Goal: Find specific page/section: Find specific page/section

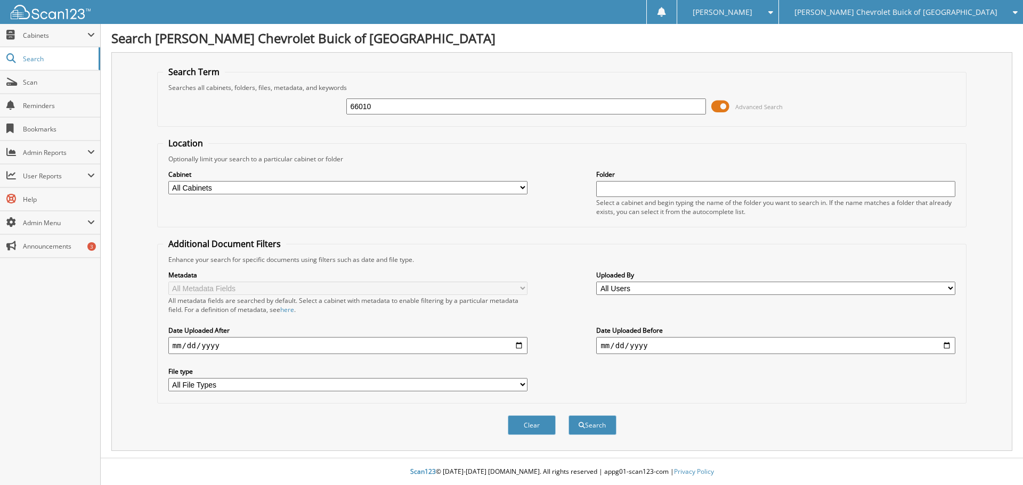
type input "66010"
click at [568, 415] on button "Search" at bounding box center [592, 425] width 48 height 20
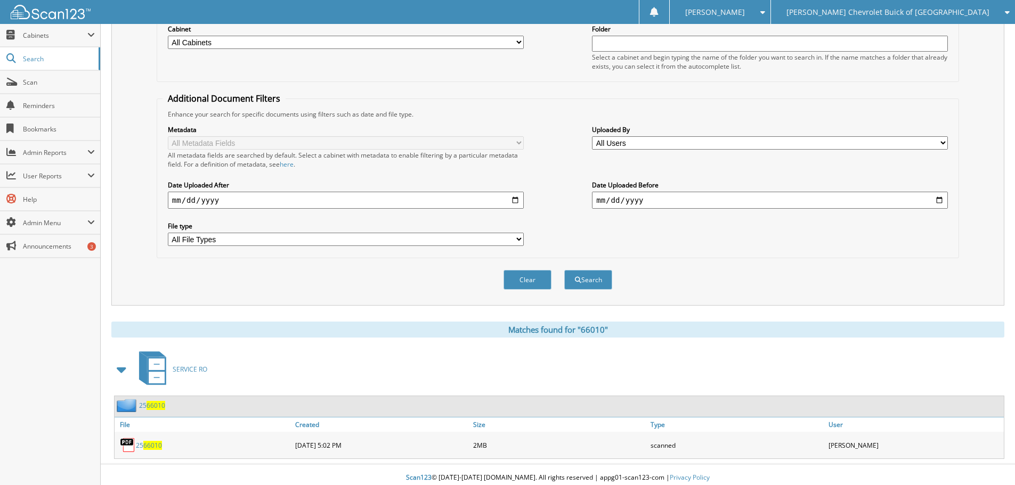
scroll to position [152, 0]
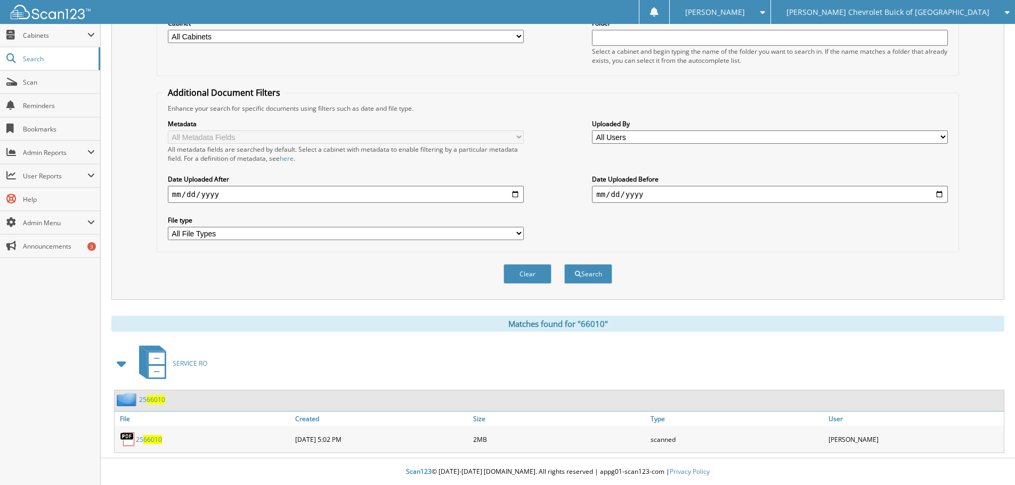
click at [146, 439] on span "66010" at bounding box center [152, 439] width 19 height 9
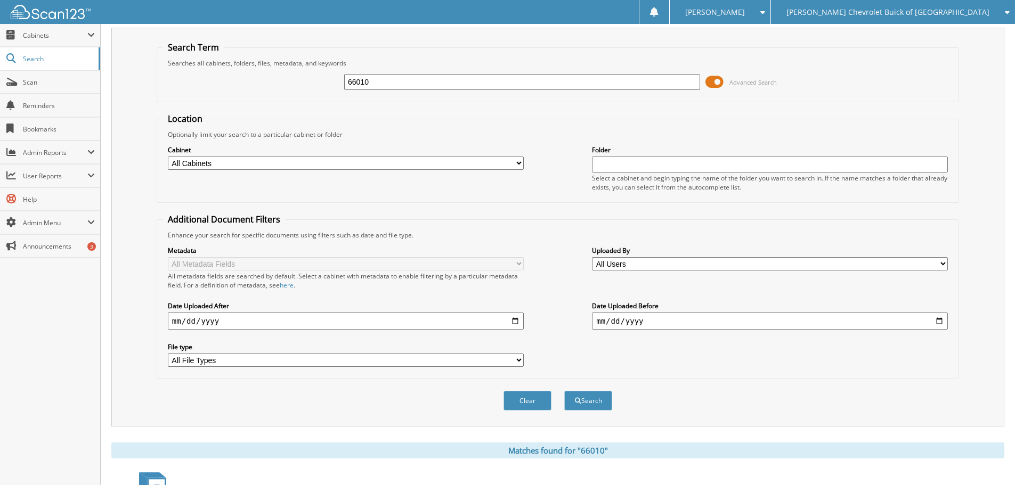
scroll to position [0, 0]
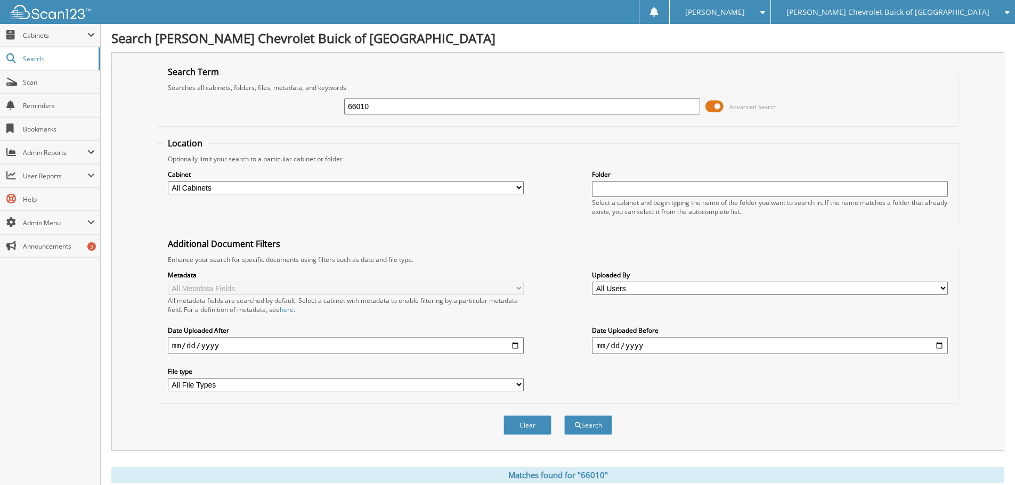
click at [376, 115] on div "66010" at bounding box center [522, 106] width 356 height 18
click at [374, 99] on input "66010" at bounding box center [522, 107] width 356 height 16
type input "66067"
click at [564, 415] on button "Search" at bounding box center [588, 425] width 48 height 20
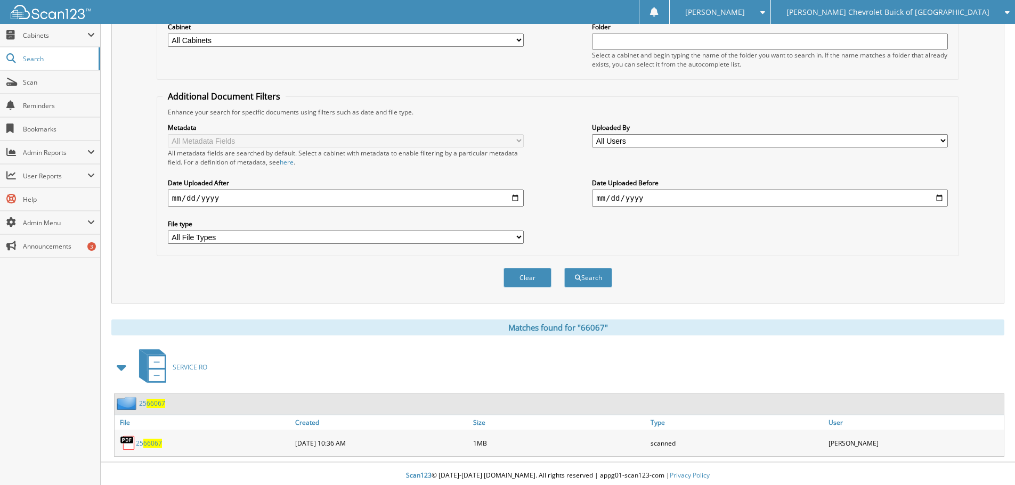
scroll to position [152, 0]
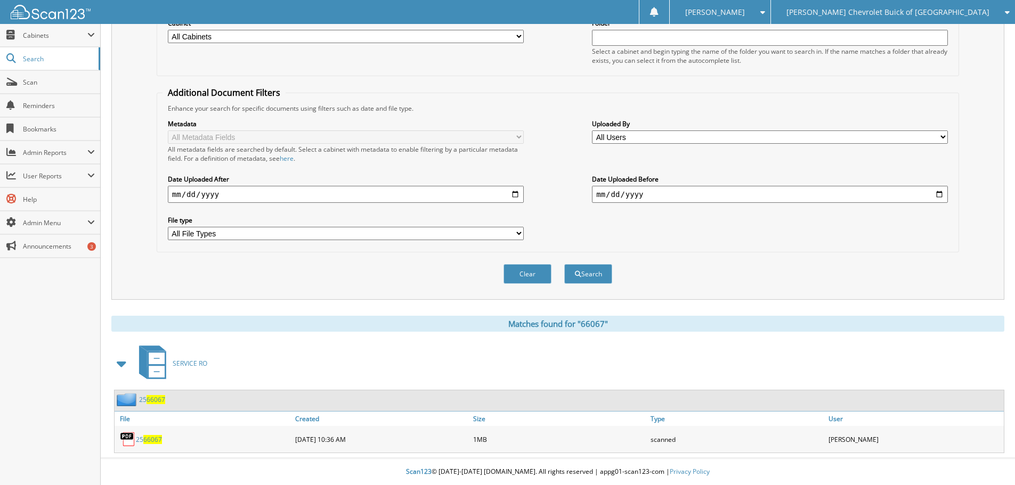
click at [148, 439] on span "66067" at bounding box center [152, 439] width 19 height 9
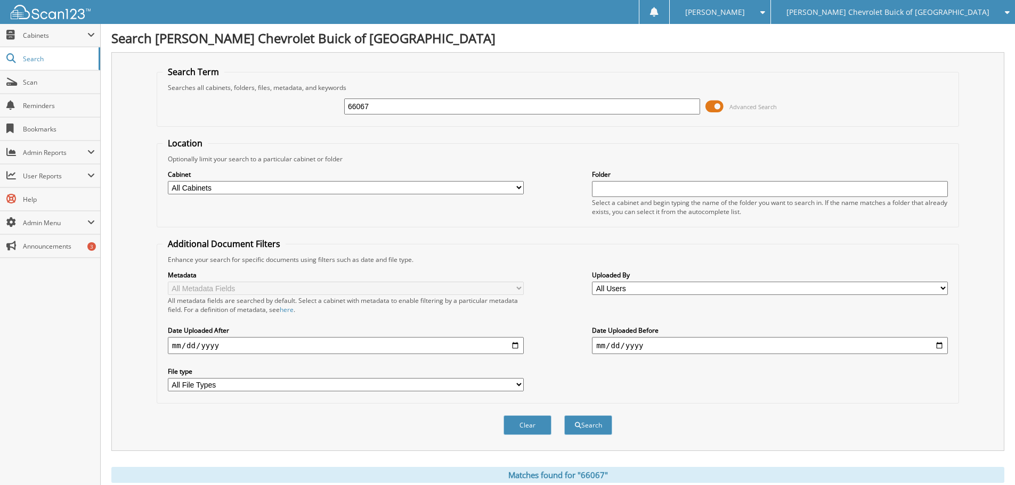
click at [407, 109] on input "66067" at bounding box center [522, 107] width 356 height 16
type input "67031"
click at [564, 415] on button "Search" at bounding box center [588, 425] width 48 height 20
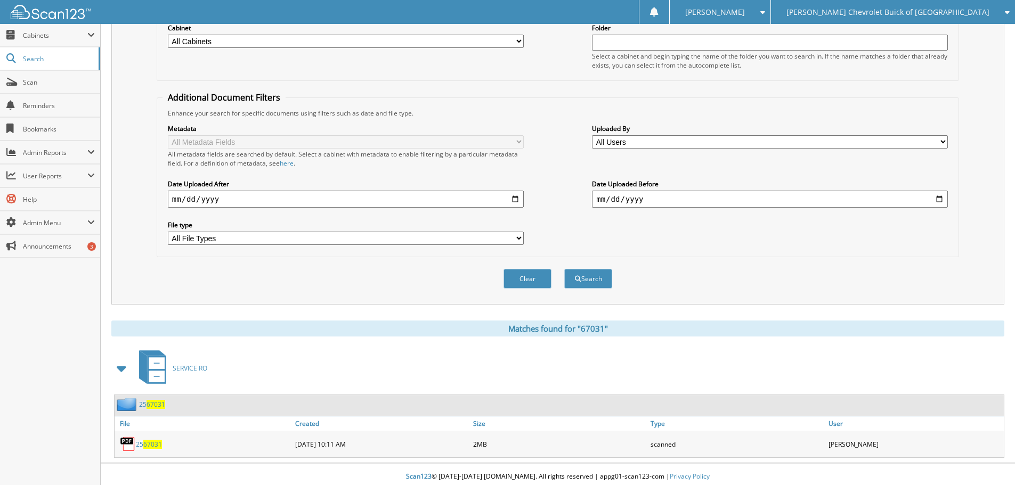
scroll to position [152, 0]
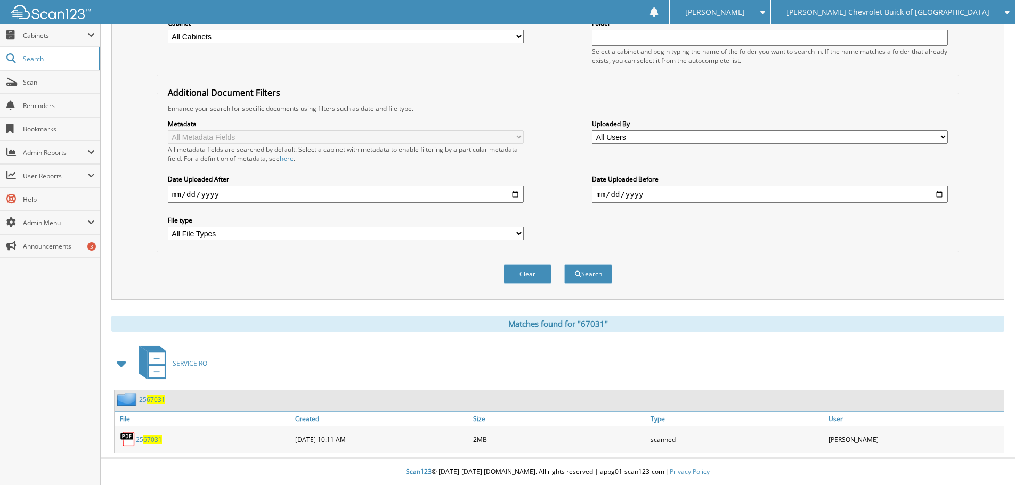
click at [156, 439] on span "67031" at bounding box center [152, 439] width 19 height 9
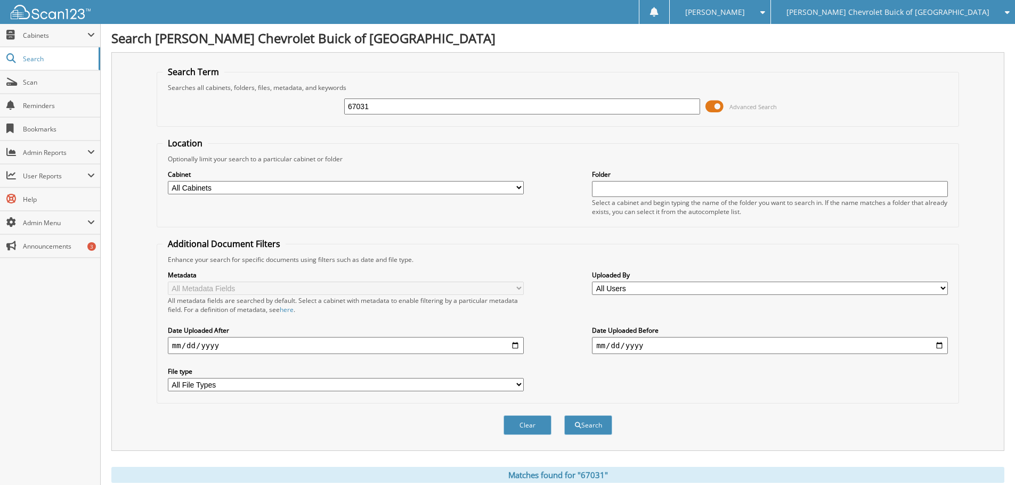
click at [467, 105] on input "67031" at bounding box center [522, 107] width 356 height 16
type input "5"
type input "67813"
click at [564, 415] on button "Search" at bounding box center [588, 425] width 48 height 20
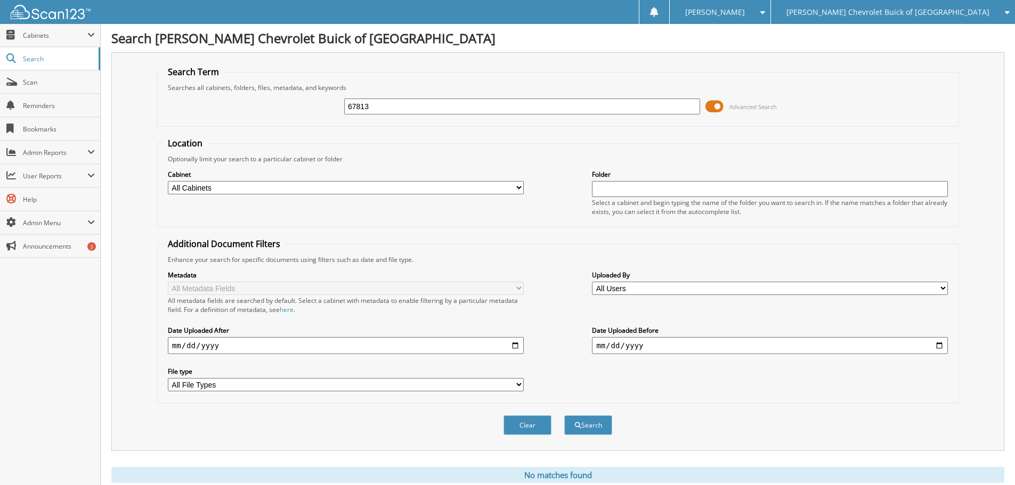
click at [467, 105] on input "67813" at bounding box center [522, 107] width 356 height 16
type input "67183"
click at [564, 415] on button "Search" at bounding box center [588, 425] width 48 height 20
click at [387, 93] on div "67183 Advanced Search" at bounding box center [557, 106] width 790 height 29
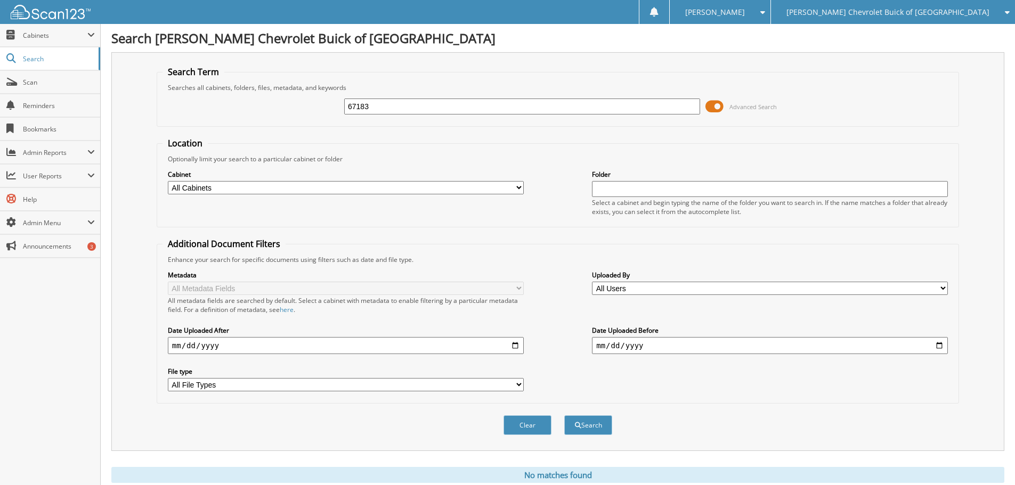
click at [390, 109] on input "67183" at bounding box center [522, 107] width 356 height 16
paste input "6894"
type input "66894"
click at [564, 415] on button "Search" at bounding box center [588, 425] width 48 height 20
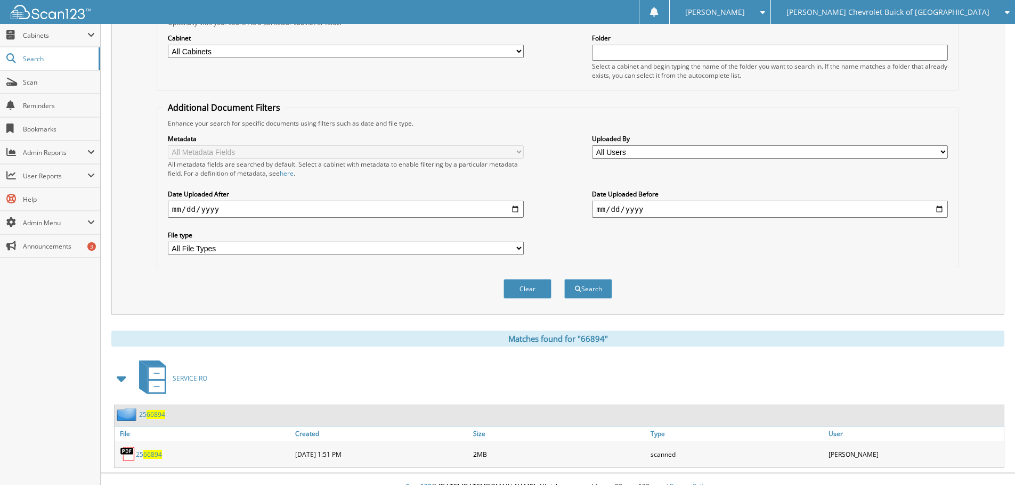
scroll to position [152, 0]
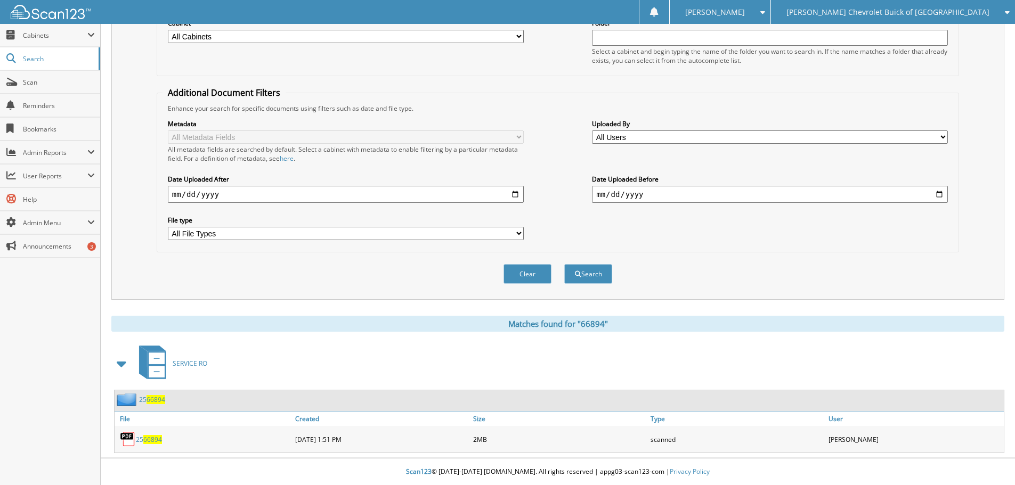
click at [156, 443] on span "66894" at bounding box center [152, 439] width 19 height 9
